Goal: Transaction & Acquisition: Purchase product/service

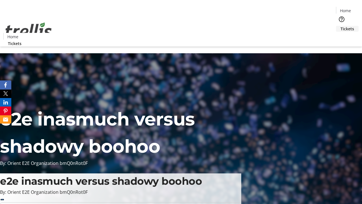
click at [341, 26] on span "Tickets" at bounding box center [348, 29] width 14 height 6
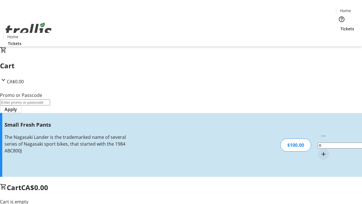
click at [320, 151] on mat-icon "Increment by one" at bounding box center [323, 154] width 7 height 7
type input "1"
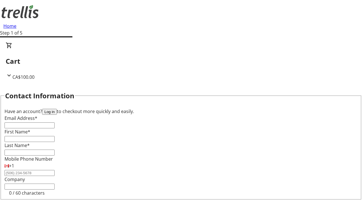
type input "FREE"
type input "[PERSON_NAME][EMAIL_ADDRESS][DOMAIN_NAME]"
type input "[PERSON_NAME]"
type input "Little"
